Goal: Information Seeking & Learning: Learn about a topic

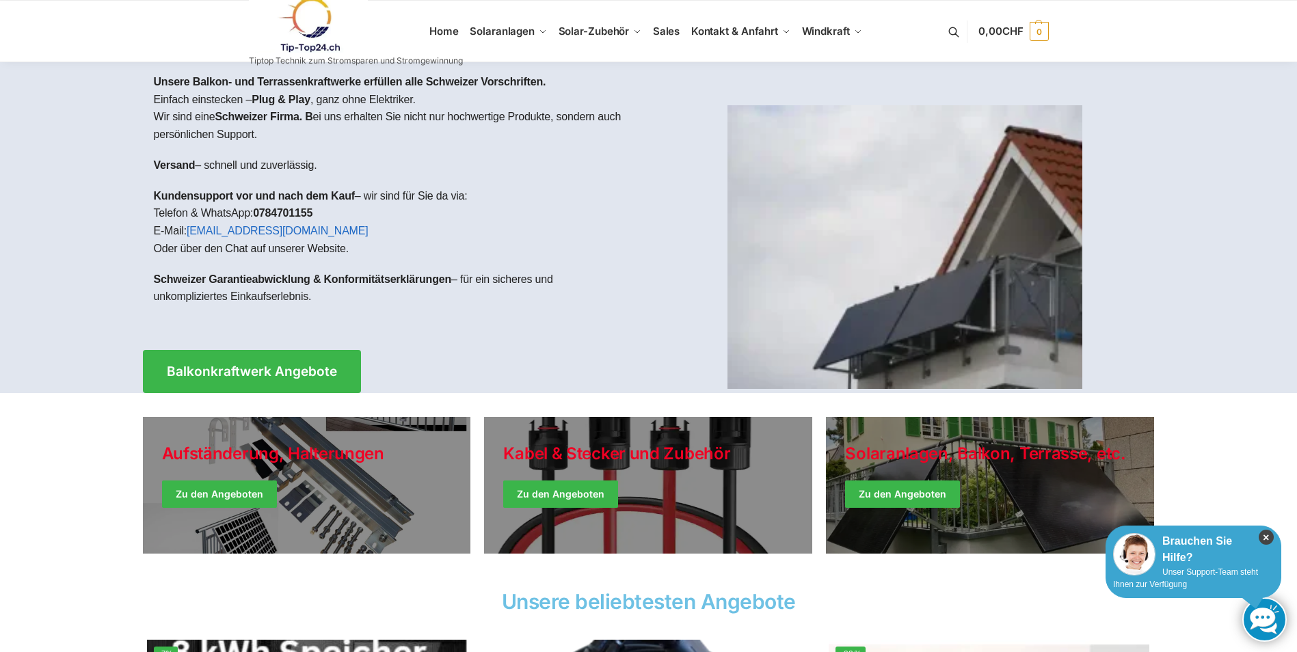
click at [1264, 535] on icon "×" at bounding box center [1266, 537] width 15 height 15
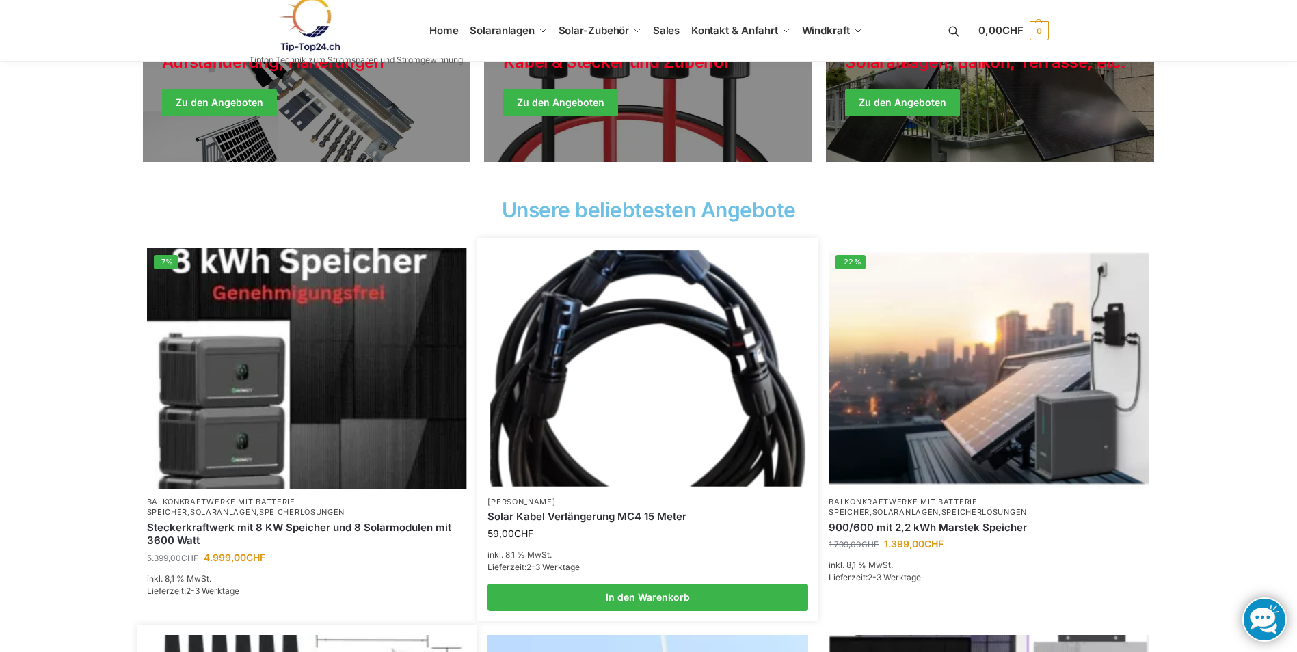
scroll to position [410, 0]
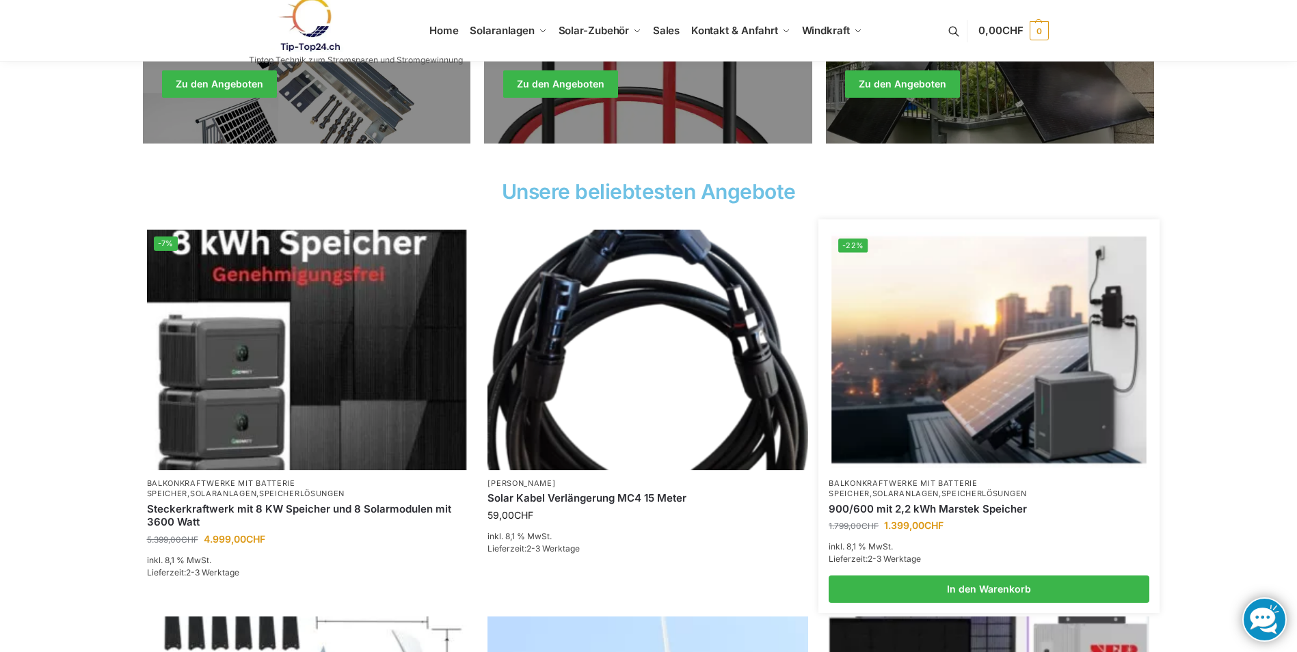
click at [961, 345] on img at bounding box center [989, 350] width 315 height 236
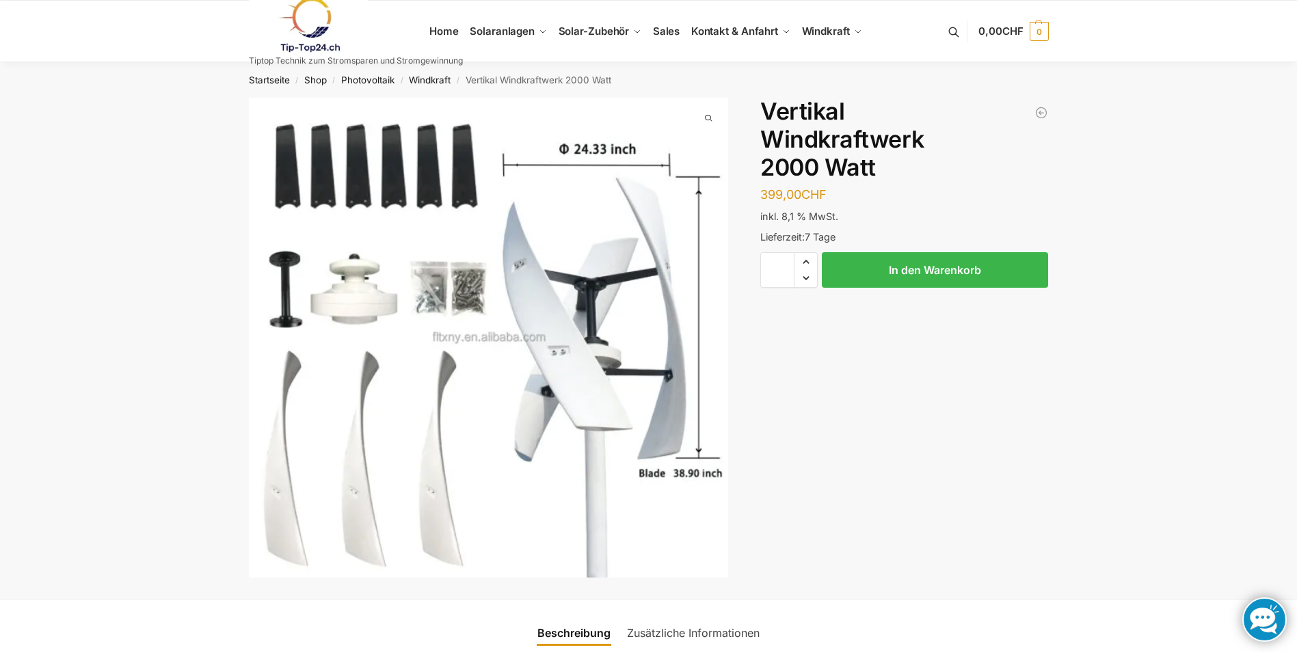
click at [559, 391] on img "1 / 1" at bounding box center [489, 338] width 480 height 480
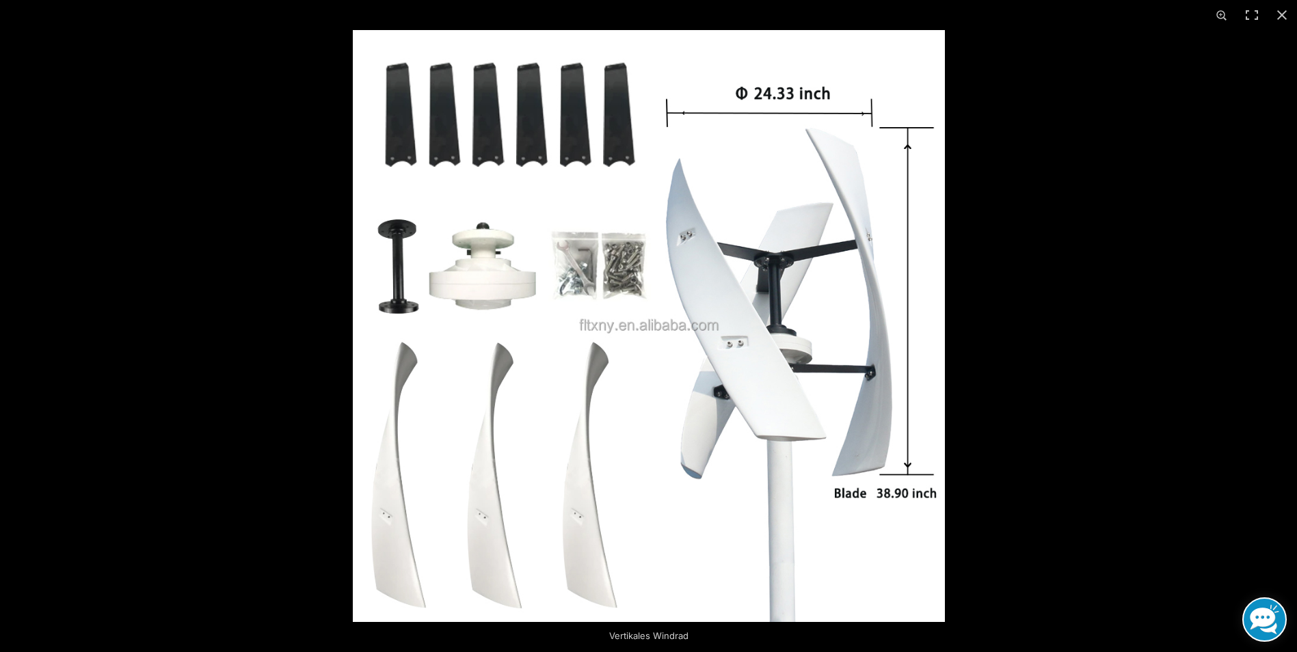
click at [1052, 457] on div at bounding box center [1001, 356] width 1297 height 652
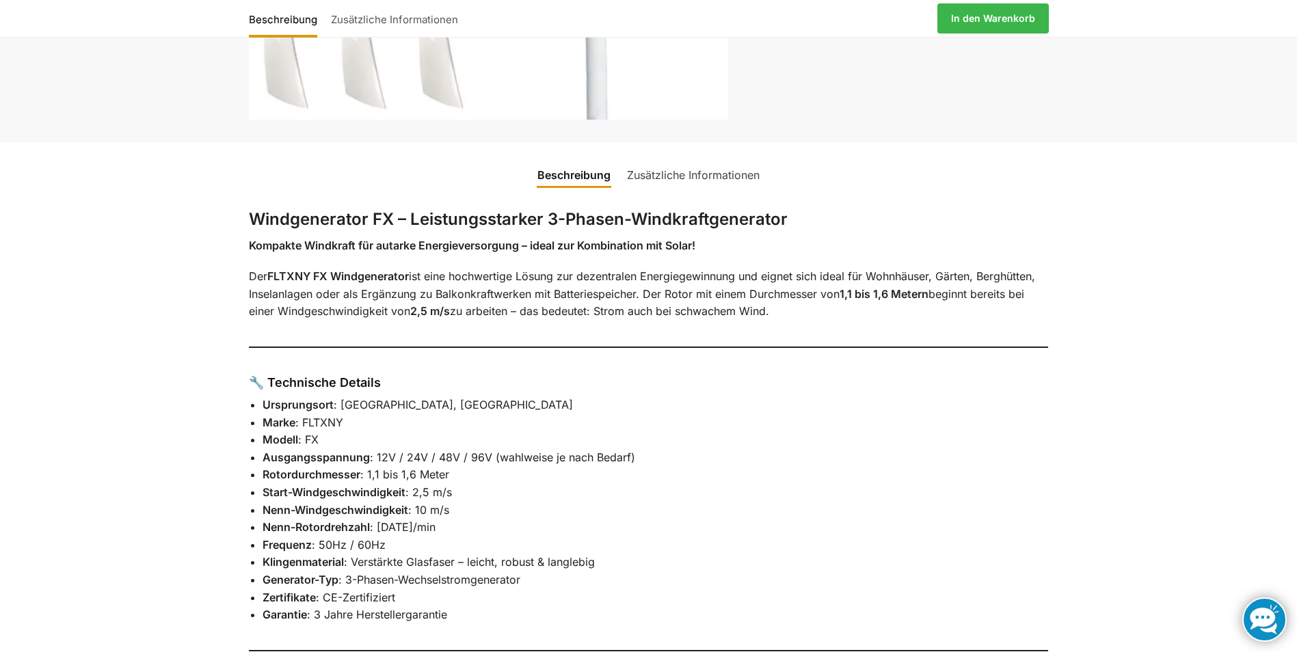
scroll to position [479, 0]
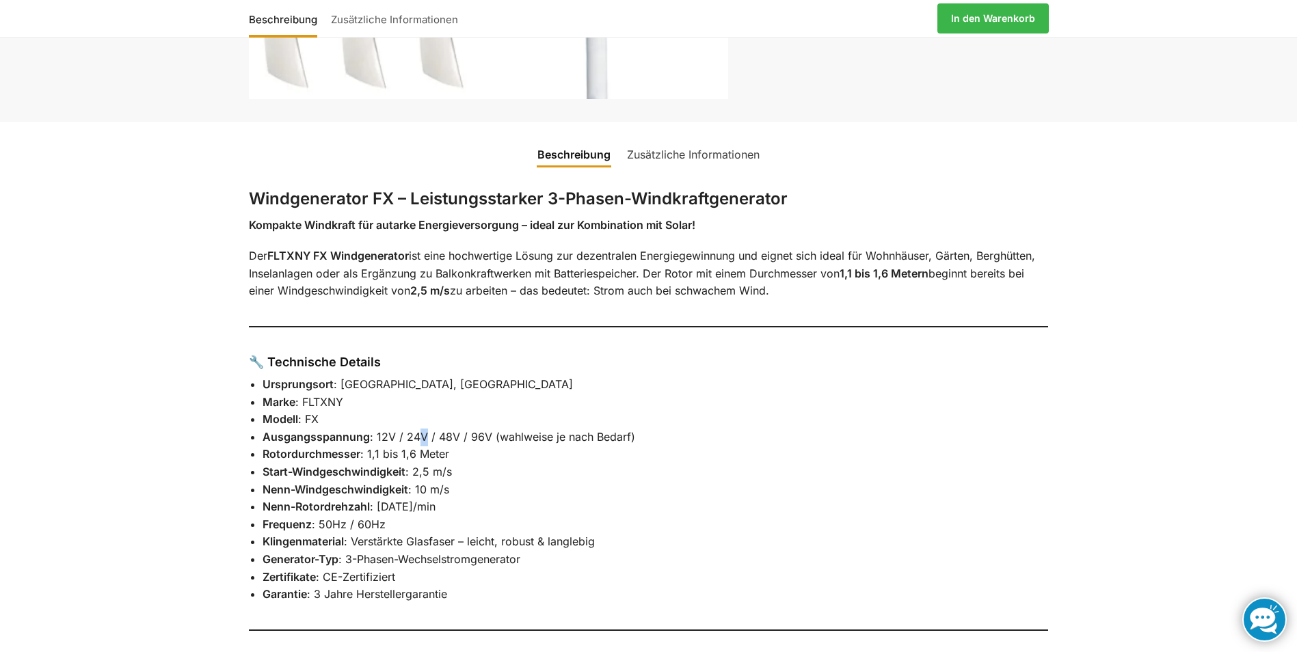
drag, startPoint x: 426, startPoint y: 431, endPoint x: 416, endPoint y: 434, distance: 10.5
click at [416, 434] on li "Ausgangsspannung : 12V / 24V / 48V / 96V (wahlweise je nach Bedarf)" at bounding box center [656, 438] width 786 height 18
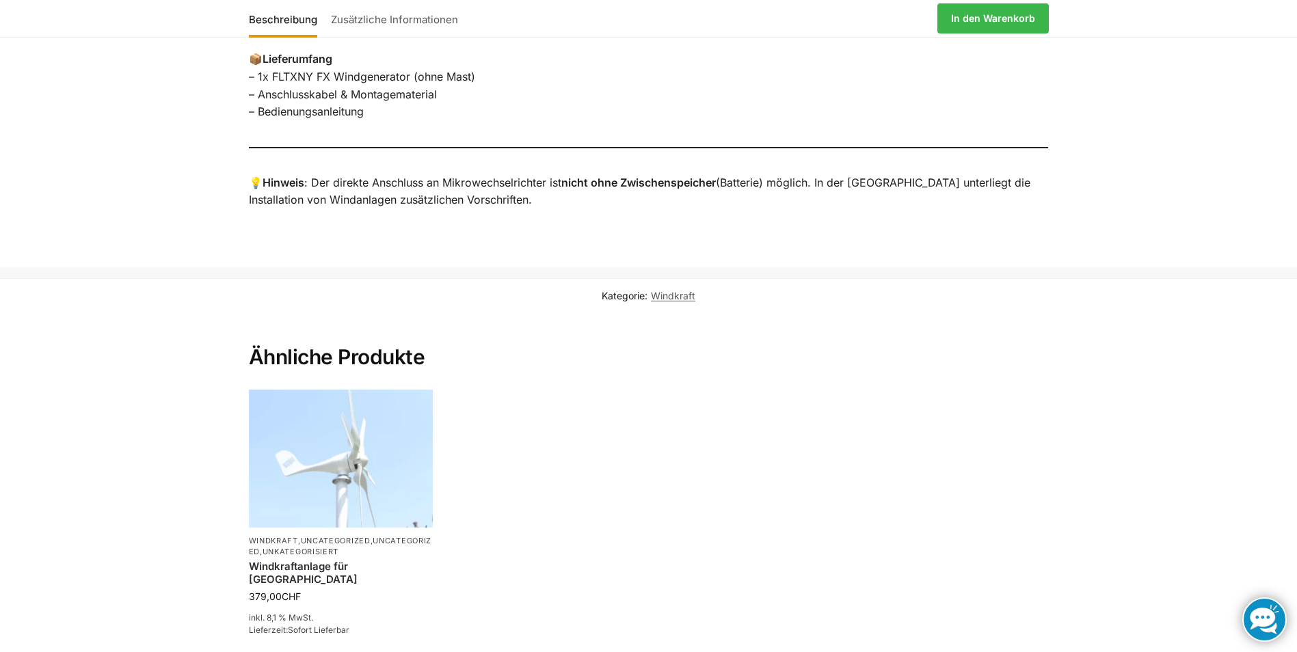
scroll to position [1299, 0]
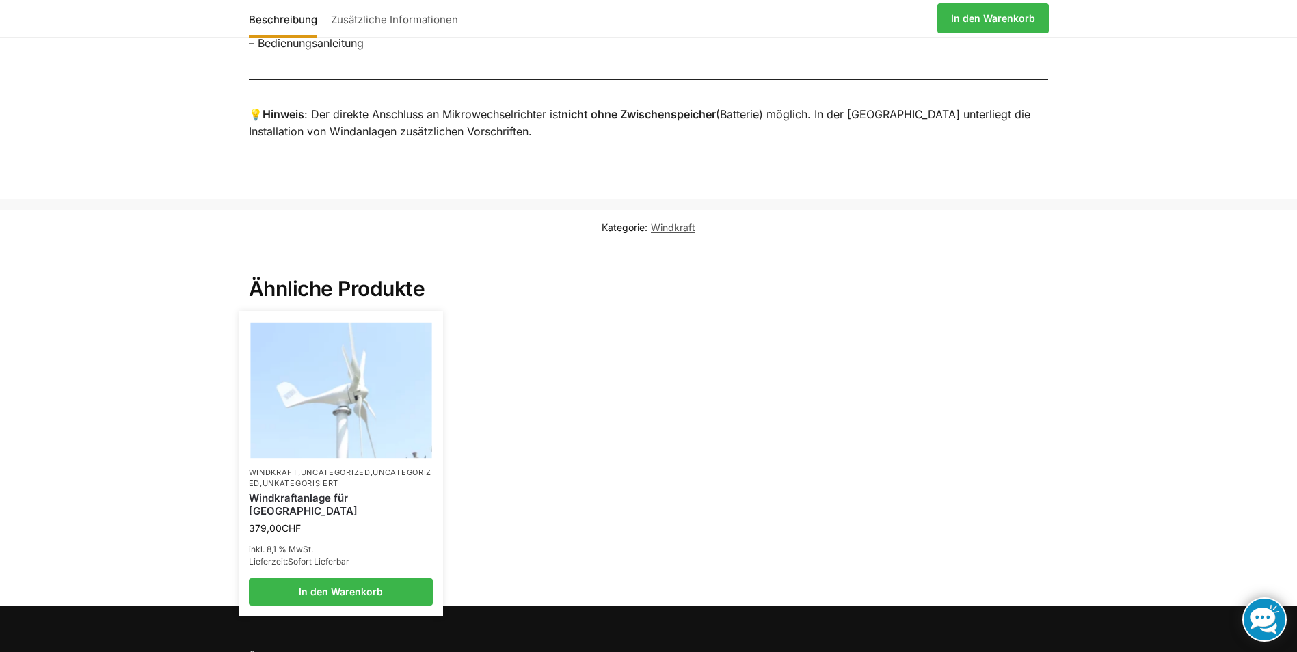
click at [358, 388] on img at bounding box center [340, 391] width 181 height 136
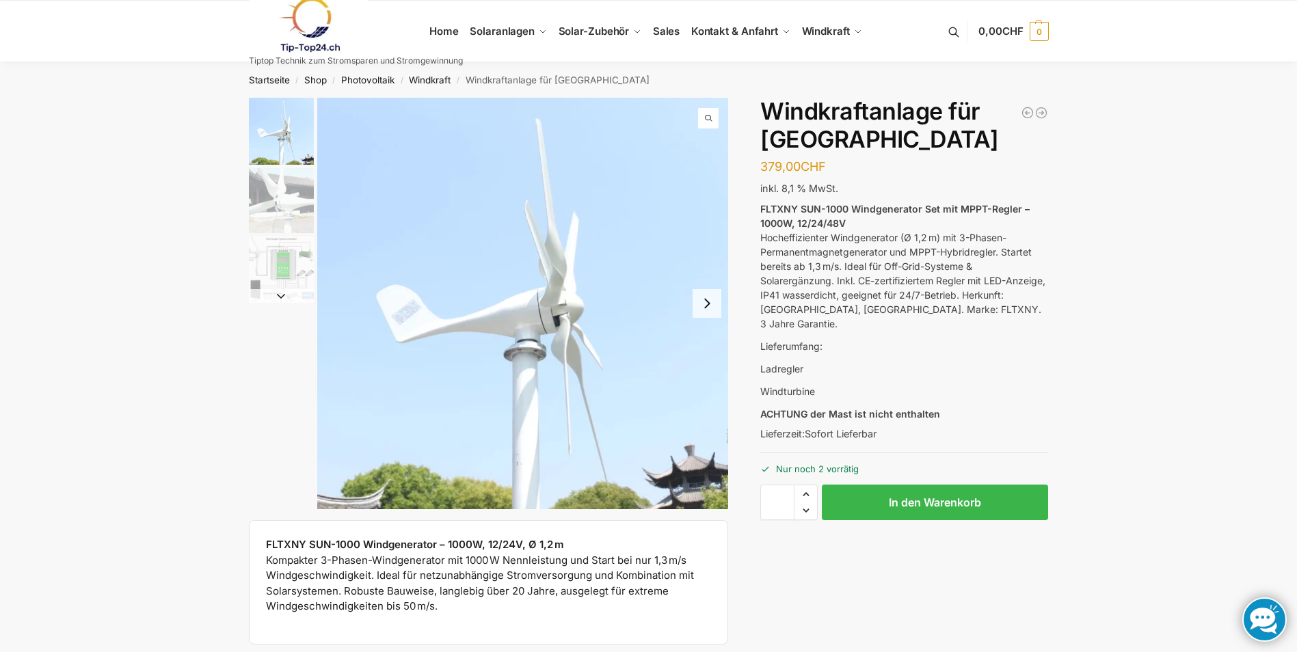
click at [697, 305] on button "Next slide" at bounding box center [707, 303] width 29 height 29
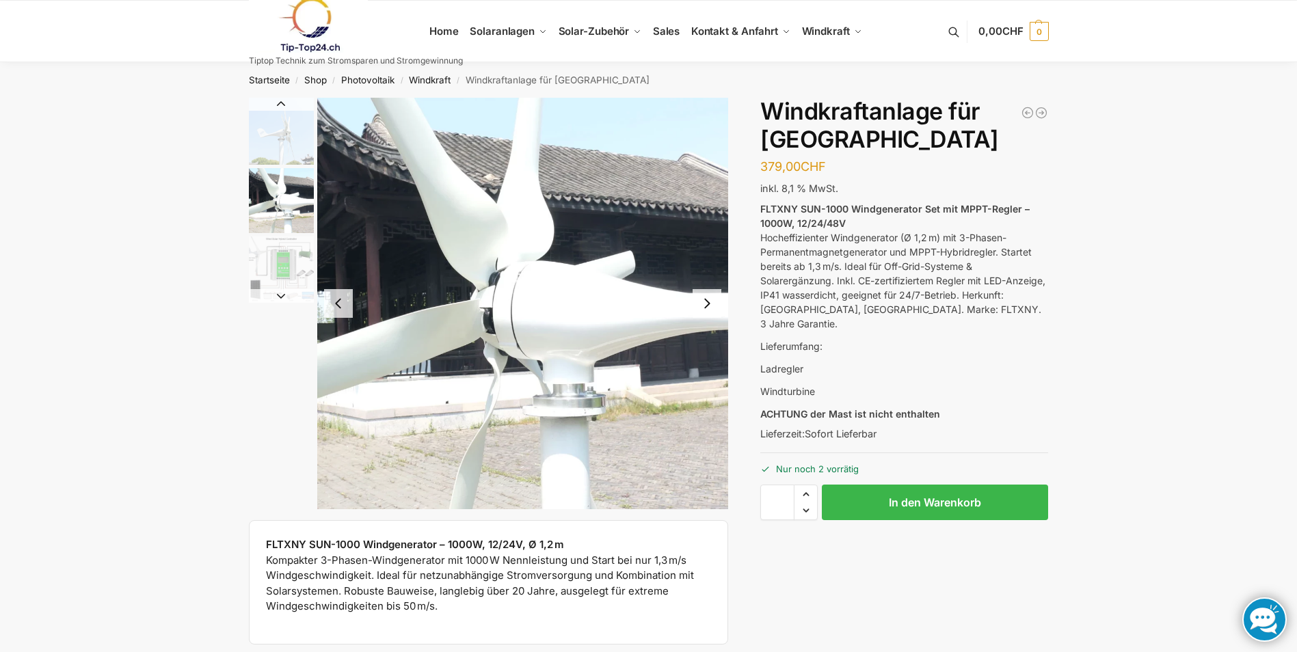
click at [697, 305] on button "Next slide" at bounding box center [707, 303] width 29 height 29
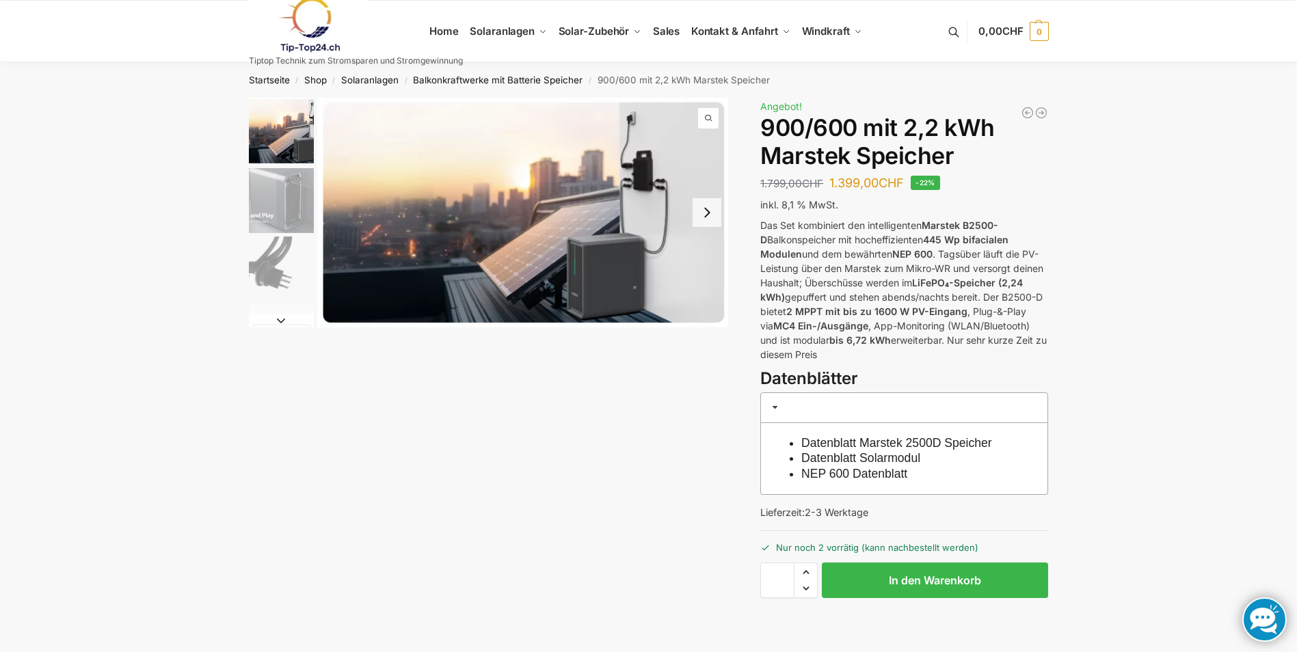
click at [709, 215] on button "Next slide" at bounding box center [707, 212] width 29 height 29
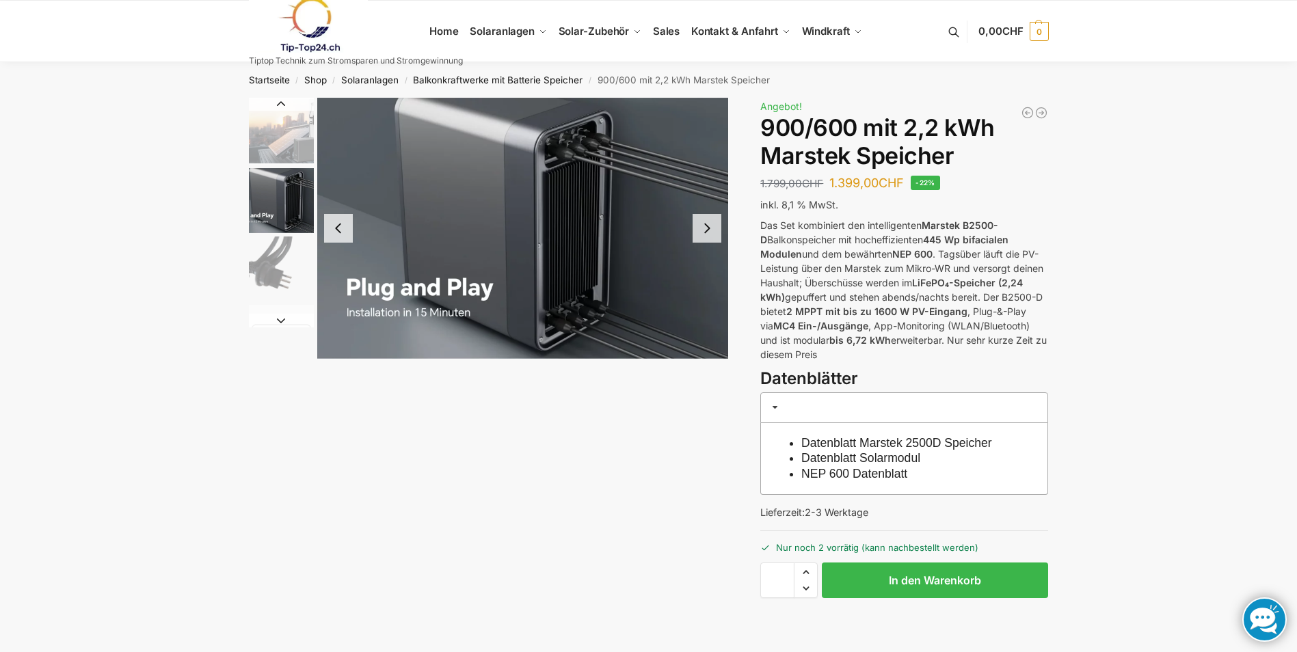
click at [703, 235] on button "Next slide" at bounding box center [707, 228] width 29 height 29
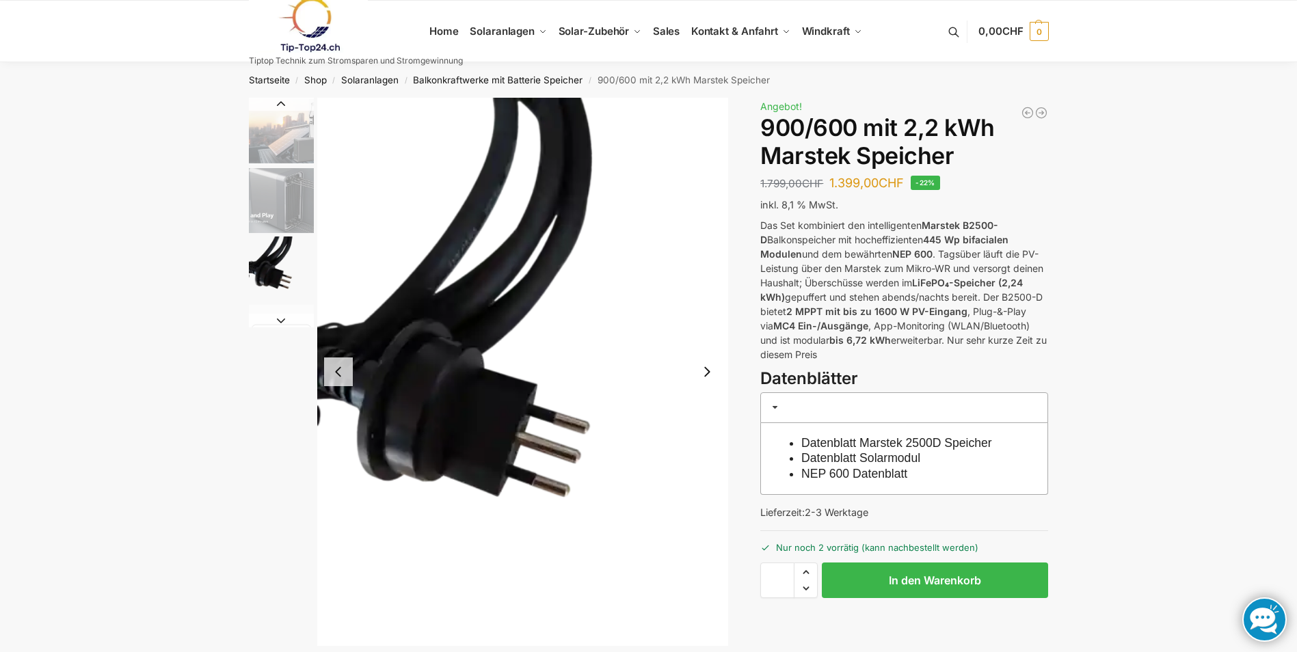
click at [704, 372] on button "Next slide" at bounding box center [707, 372] width 29 height 29
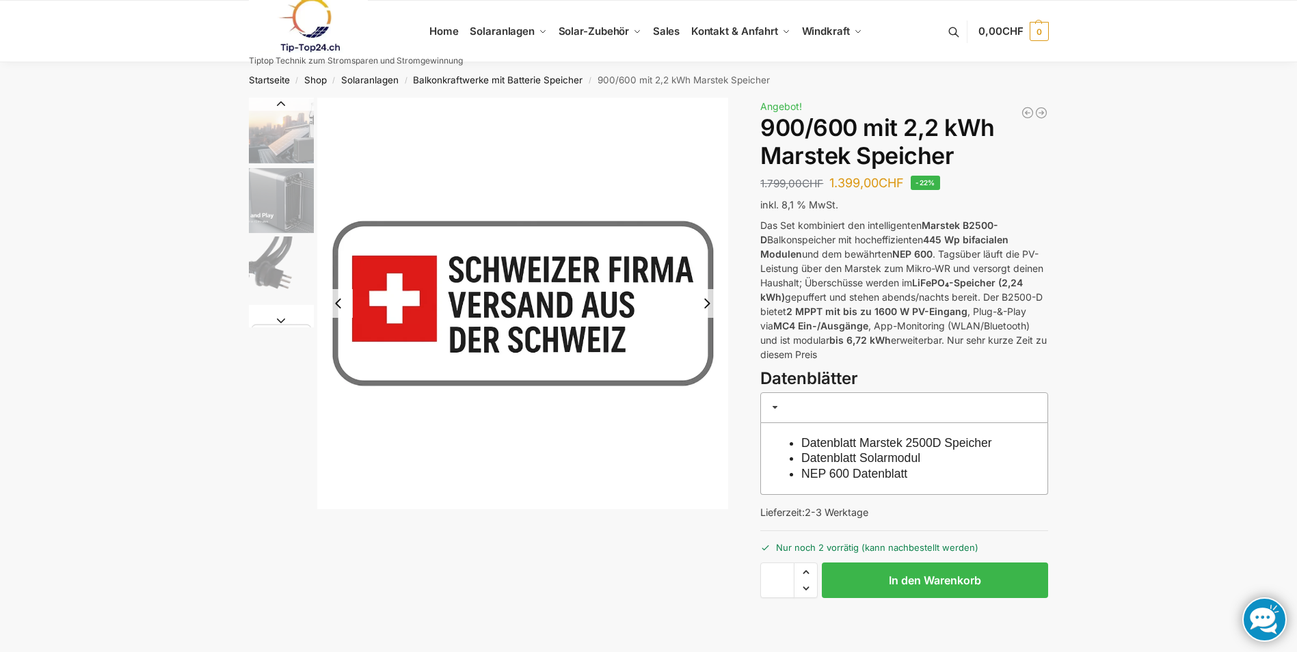
click at [713, 306] on button "Next slide" at bounding box center [707, 303] width 29 height 29
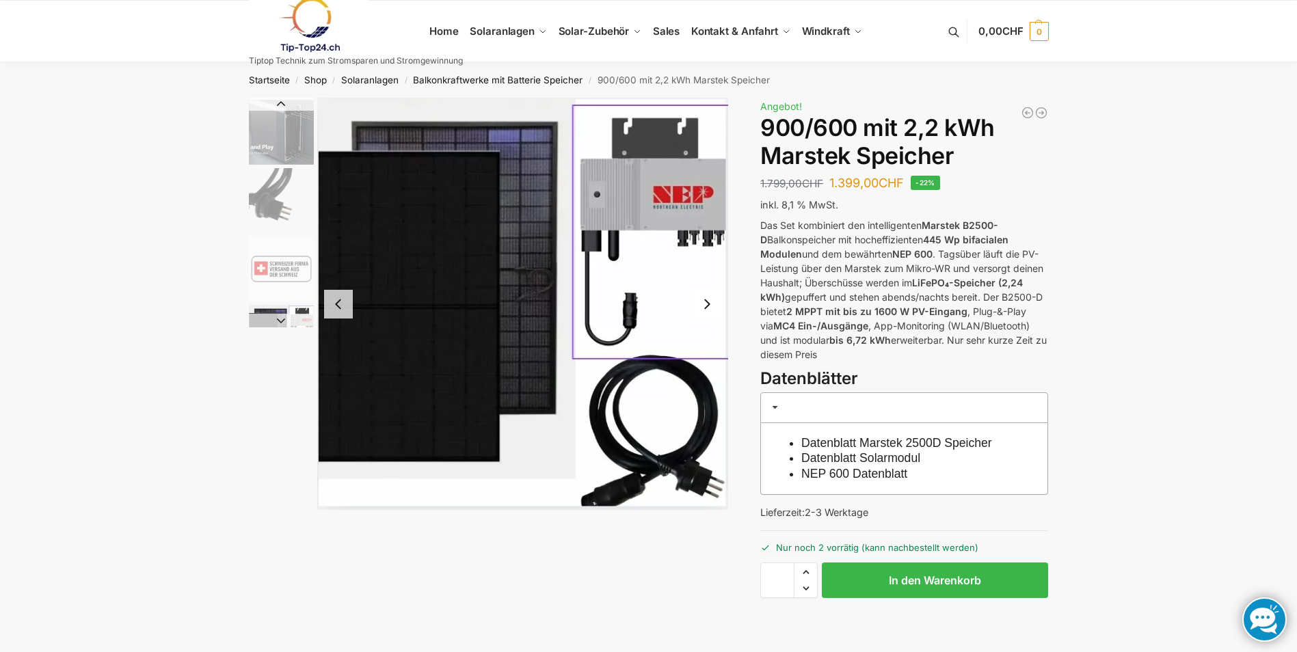
click at [719, 302] on button "Next slide" at bounding box center [707, 304] width 29 height 29
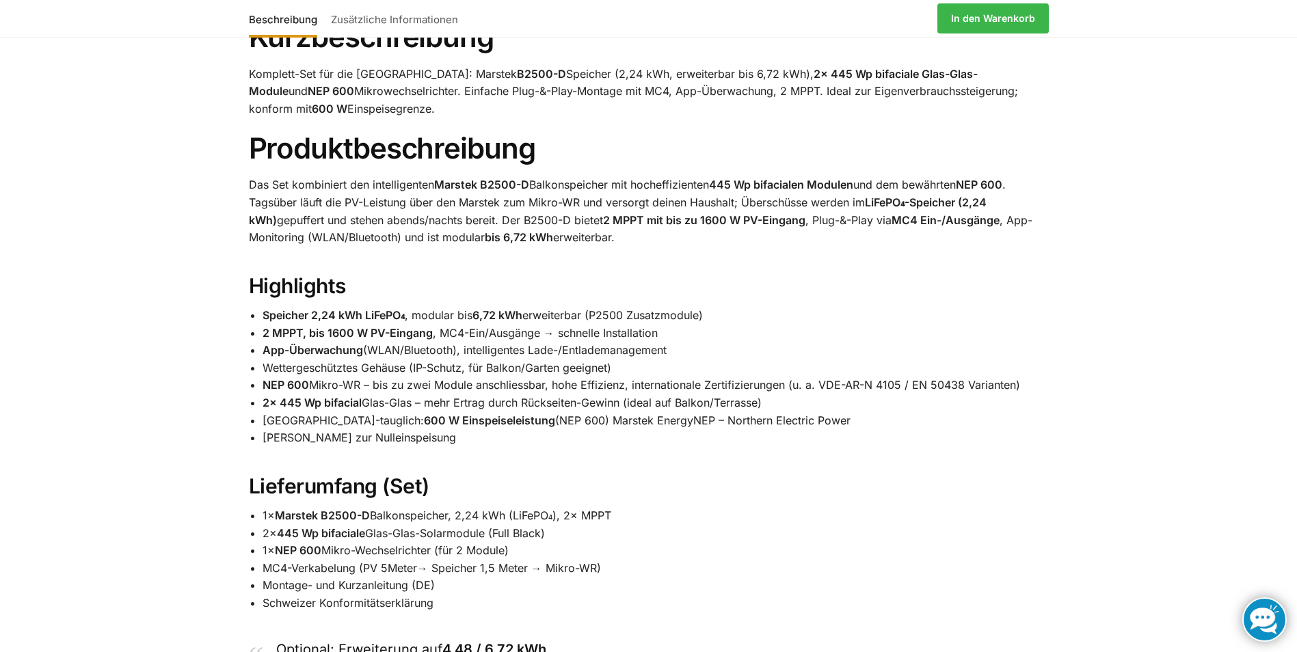
scroll to position [821, 0]
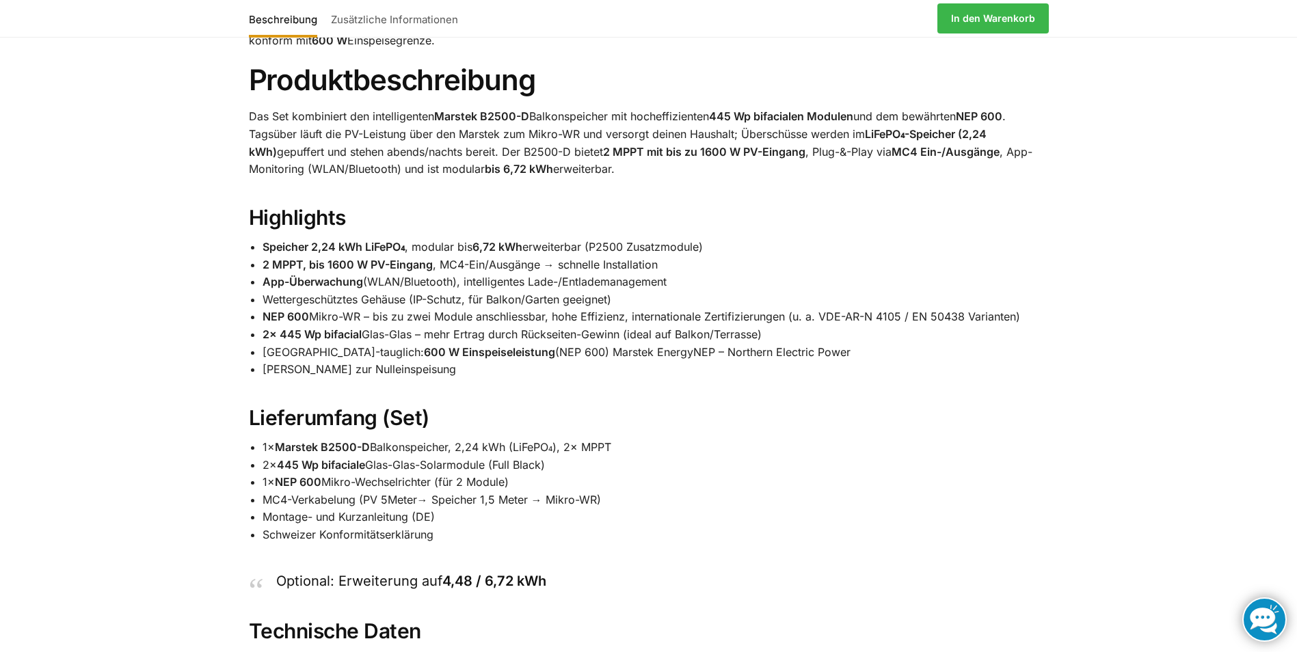
drag, startPoint x: 462, startPoint y: 369, endPoint x: 258, endPoint y: 377, distance: 204.6
click at [258, 377] on div "Balkonkraftwerk Set – Marstek B2500-D Speicher (2,24 kWh), 2× 445 Wp bifacial, …" at bounding box center [648, 525] width 857 height 1243
copy li "Shelly Kompatibel zur Nulleinspeisung"
